Goal: Task Accomplishment & Management: Manage account settings

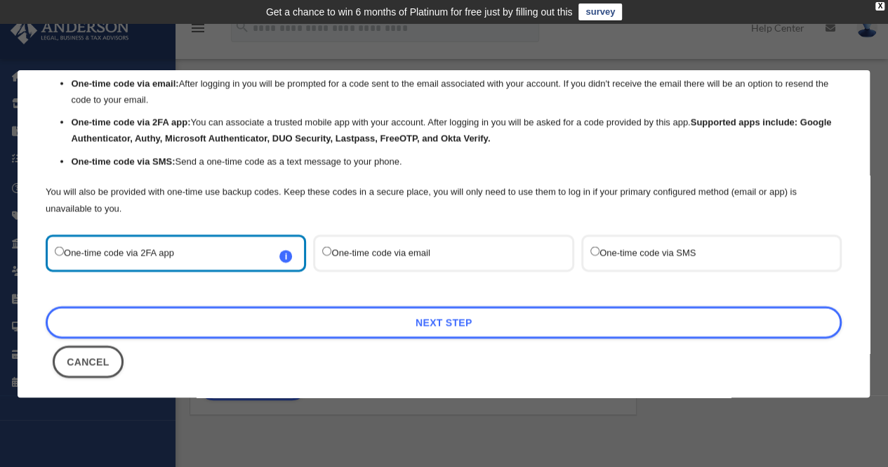
scroll to position [79, 0]
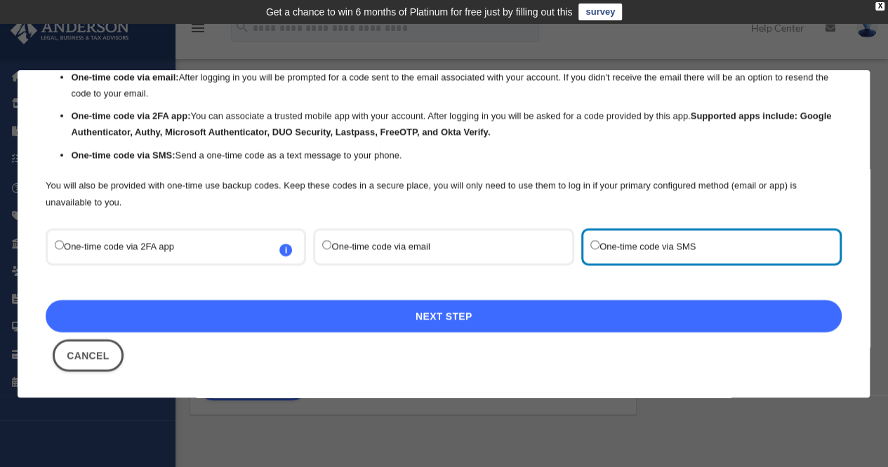
click at [437, 319] on link "Next Step" at bounding box center [444, 316] width 796 height 32
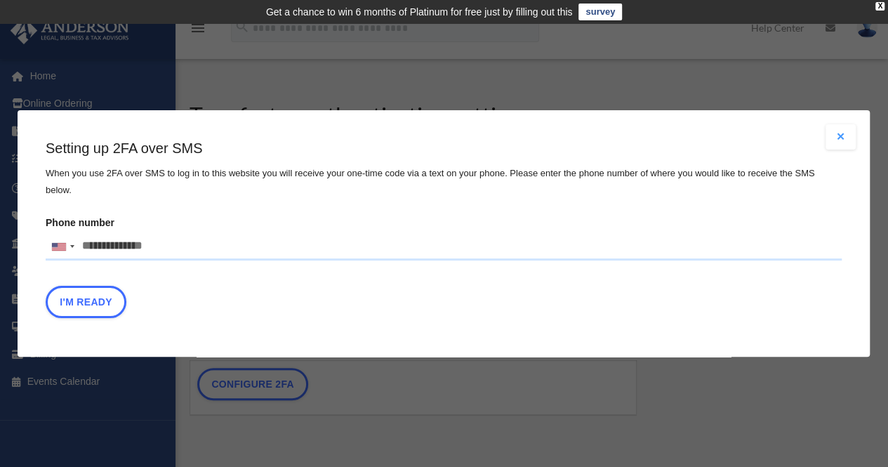
click at [229, 248] on input "Phone number United States +1 United Kingdom +44 Afghanistan (‫افغانستان‬‎) +93…" at bounding box center [444, 246] width 796 height 28
drag, startPoint x: 215, startPoint y: 241, endPoint x: 65, endPoint y: 242, distance: 150.2
click at [65, 242] on div "United States +1 United Kingdom +44 Afghanistan (‫افغانستان‬‎) +93 Albania (Shq…" at bounding box center [444, 246] width 796 height 28
click at [0, 0] on input "text" at bounding box center [0, 0] width 0 height 0
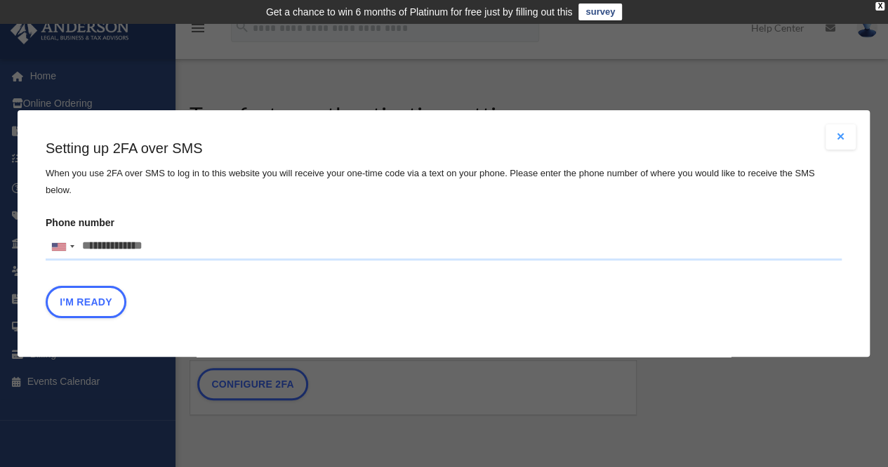
click at [109, 239] on input "Phone number United States +1 United Kingdom +44 Afghanistan (‫افغانستان‬‎) +93…" at bounding box center [444, 246] width 796 height 28
type input "**********"
click at [106, 297] on button "I'm Ready" at bounding box center [86, 302] width 81 height 32
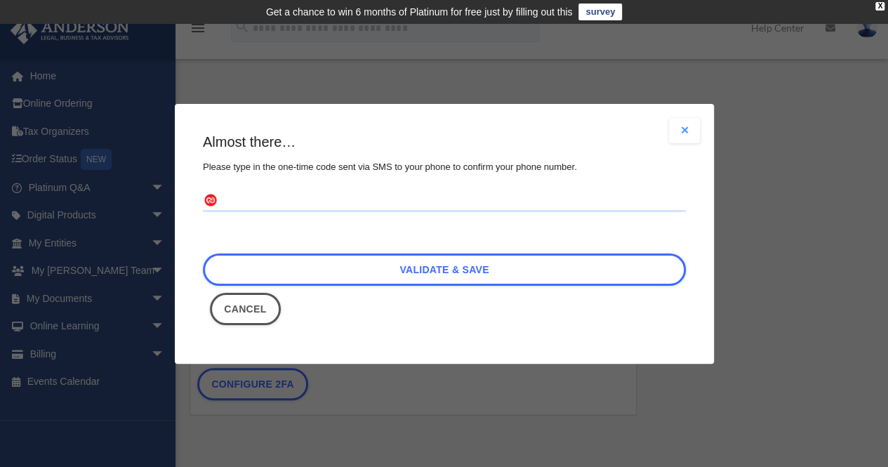
click at [411, 199] on input "text" at bounding box center [444, 201] width 483 height 22
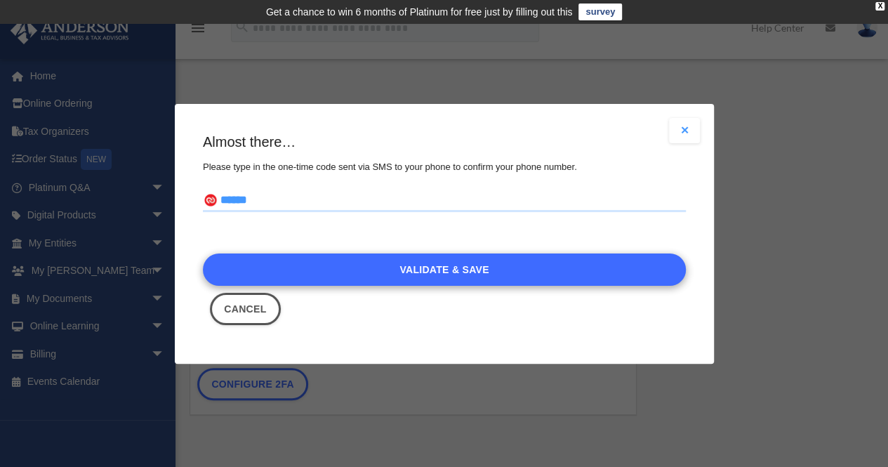
type input "******"
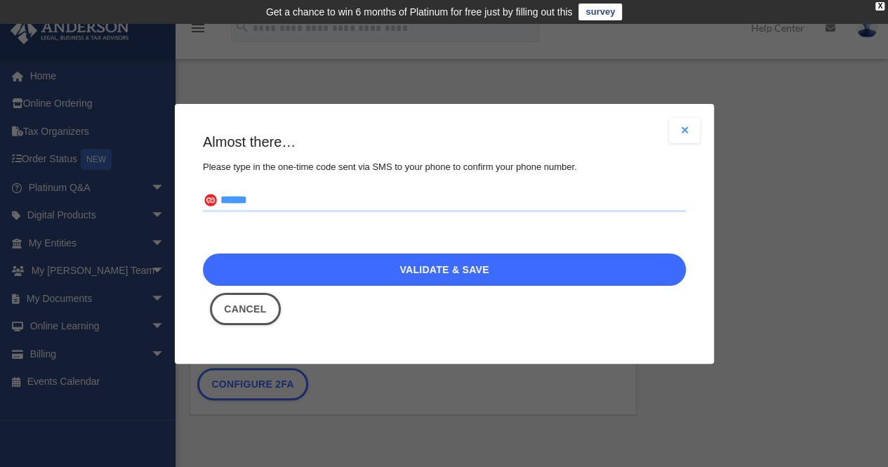
click at [473, 276] on link "Validate & Save" at bounding box center [444, 269] width 483 height 32
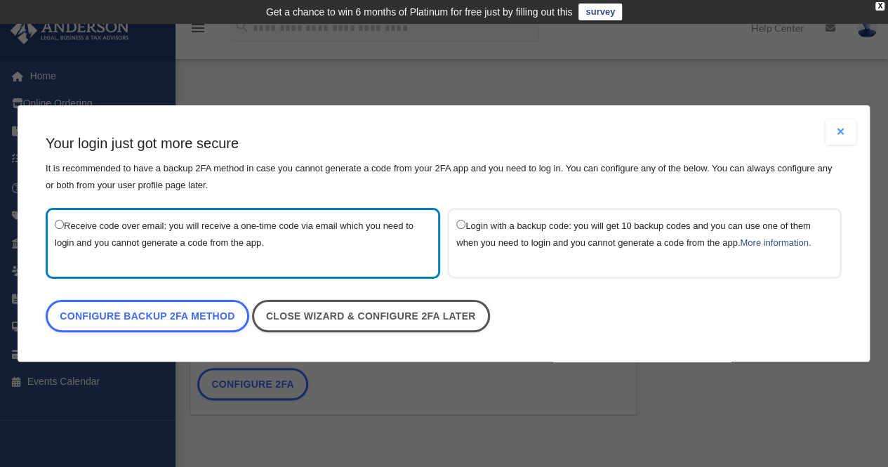
click at [841, 133] on button "Close modal" at bounding box center [841, 131] width 31 height 25
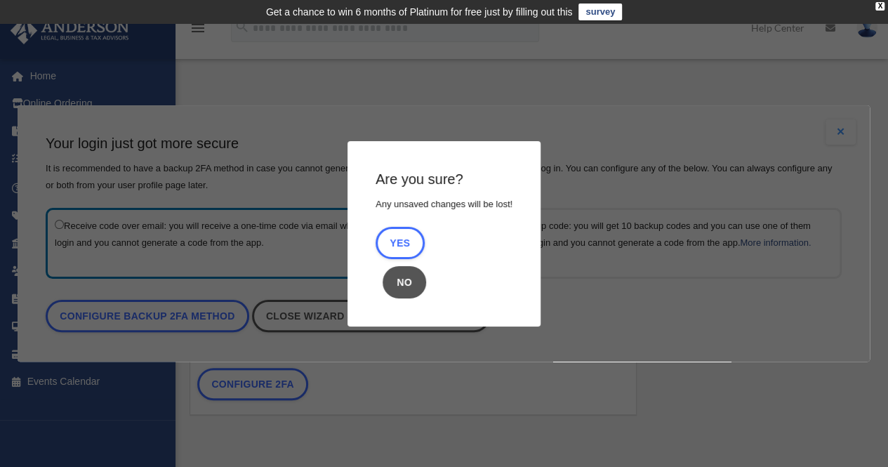
click at [397, 288] on button "No" at bounding box center [405, 282] width 44 height 32
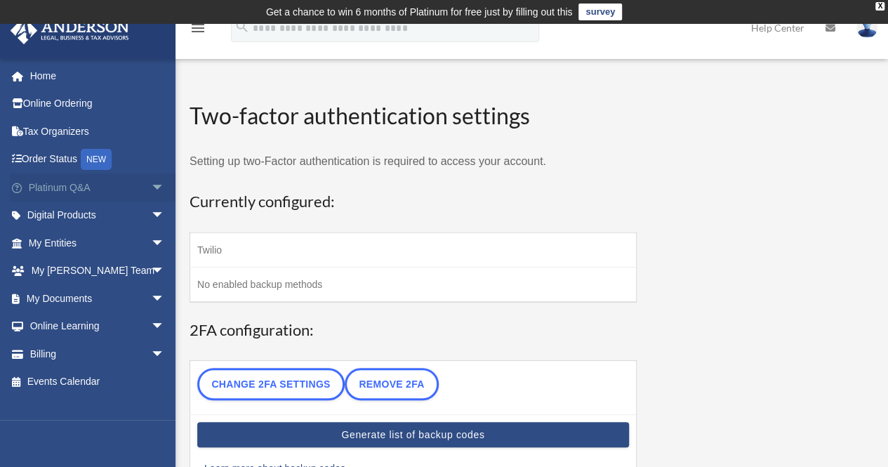
click at [74, 192] on link "Platinum Q&A arrow_drop_down" at bounding box center [98, 187] width 176 height 28
click at [151, 187] on span "arrow_drop_down" at bounding box center [165, 187] width 28 height 29
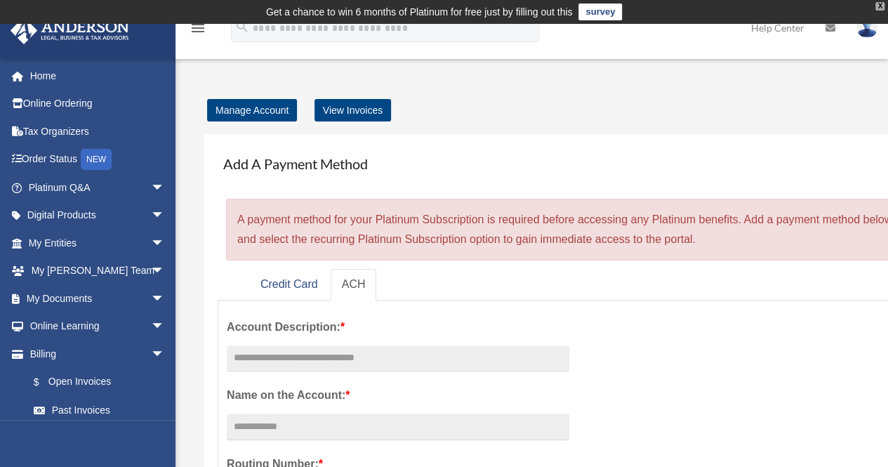
click at [880, 4] on div "X" at bounding box center [879, 6] width 9 height 8
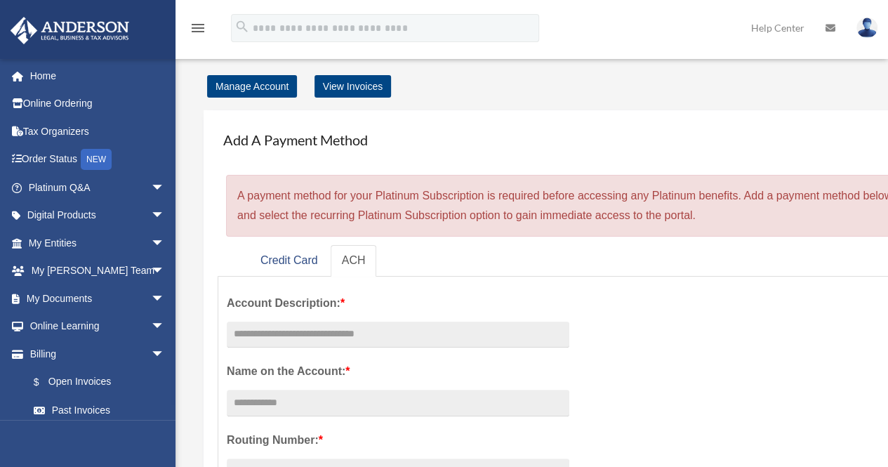
click at [870, 27] on img at bounding box center [866, 28] width 21 height 20
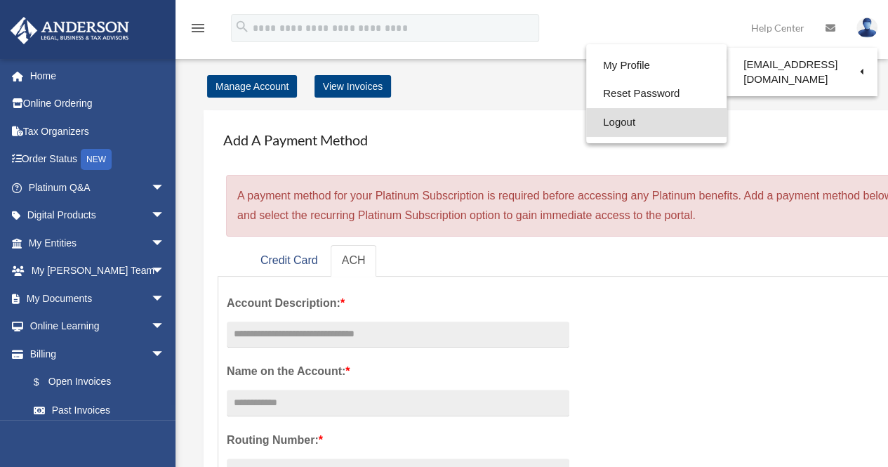
click at [618, 126] on link "Logout" at bounding box center [656, 122] width 140 height 29
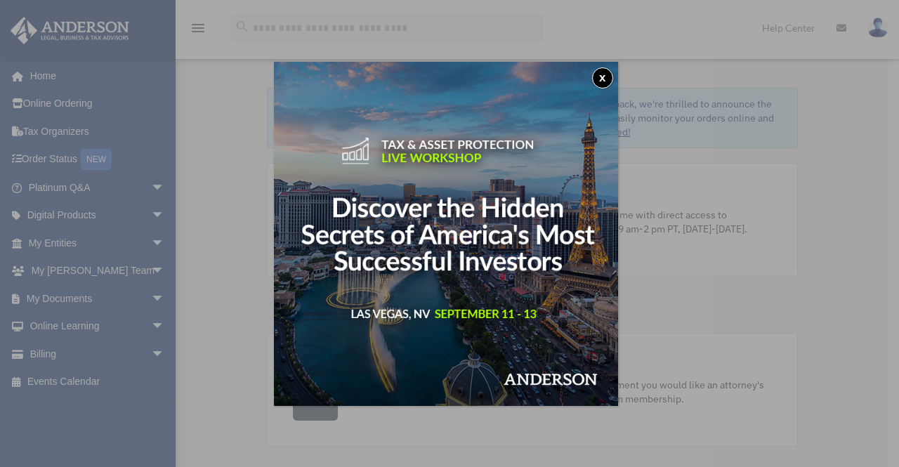
click at [609, 75] on button "x" at bounding box center [602, 77] width 21 height 21
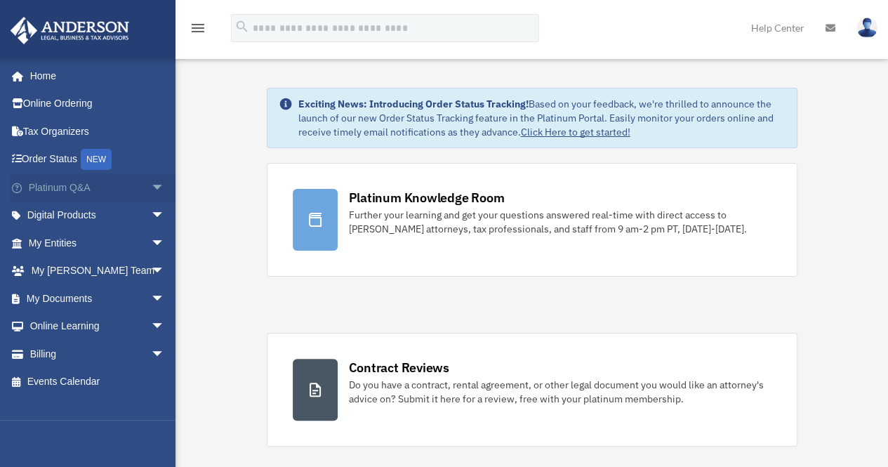
click at [151, 183] on span "arrow_drop_down" at bounding box center [165, 187] width 28 height 29
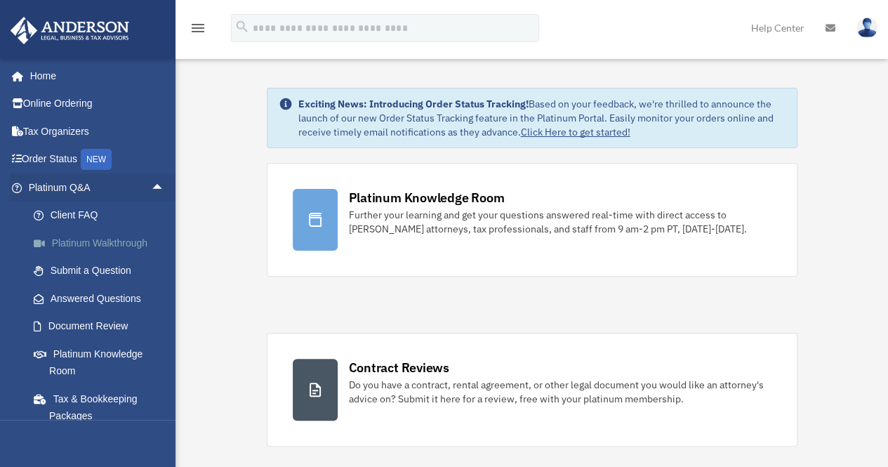
click at [112, 247] on link "Platinum Walkthrough" at bounding box center [103, 243] width 166 height 28
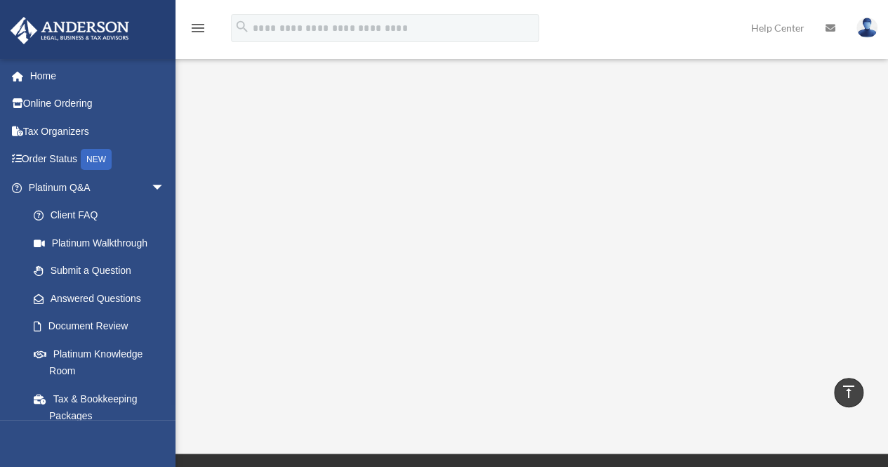
scroll to position [70, 0]
